Goal: Navigation & Orientation: Go to known website

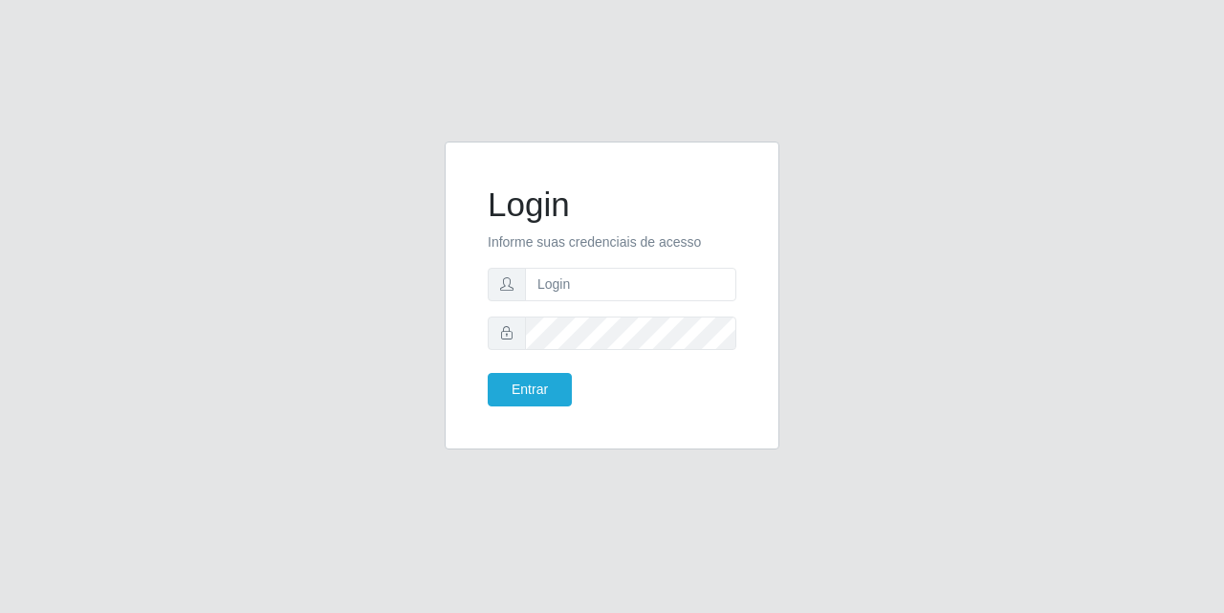
click at [838, 468] on div "Login Informe suas credenciais de acesso Entrar" at bounding box center [612, 307] width 1090 height 331
